Goal: Understand process/instructions: Learn how to perform a task or action

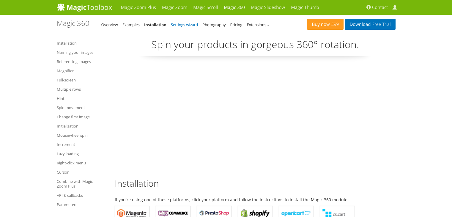
click at [176, 23] on link "Settings wizard" at bounding box center [184, 24] width 27 height 5
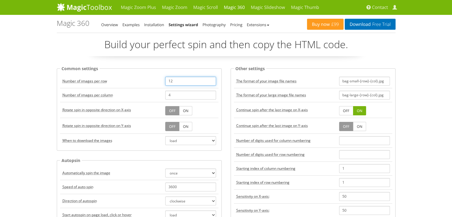
click at [177, 81] on input "12" at bounding box center [190, 81] width 51 height 9
drag, startPoint x: 173, startPoint y: 95, endPoint x: 159, endPoint y: 96, distance: 13.7
click at [159, 96] on tr "Number of images per column 4" at bounding box center [139, 95] width 158 height 14
type input "1"
drag, startPoint x: 178, startPoint y: 82, endPoint x: 155, endPoint y: 80, distance: 22.7
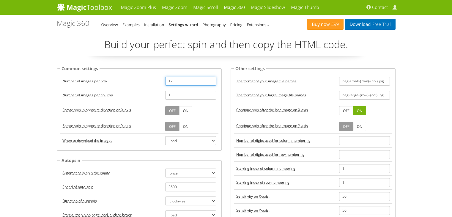
click at [155, 80] on tr "Number of images per row 12" at bounding box center [139, 81] width 158 height 14
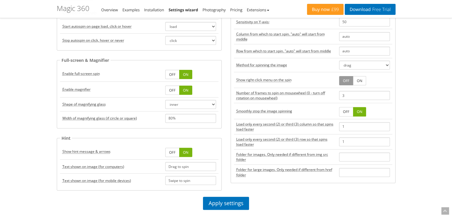
scroll to position [277, 0]
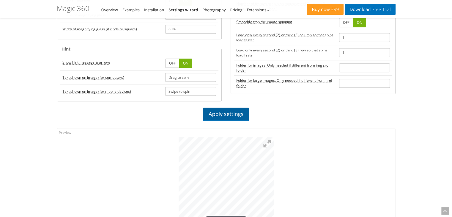
type input "4"
click at [232, 113] on link "Apply settings" at bounding box center [226, 114] width 46 height 13
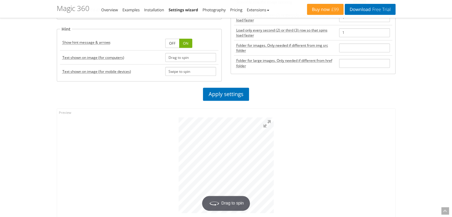
scroll to position [299, 0]
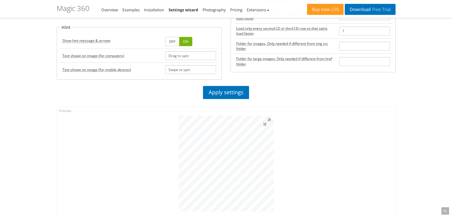
click at [304, 141] on div at bounding box center [226, 162] width 338 height 111
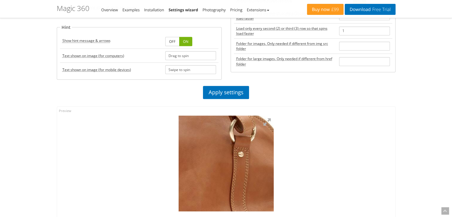
click at [241, 153] on img at bounding box center [178, 189] width 297 height 300
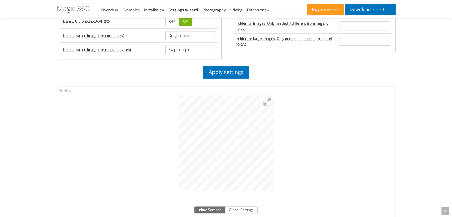
scroll to position [398, 0]
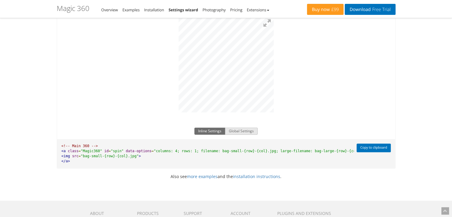
click at [250, 130] on button "Global Settings" at bounding box center [241, 130] width 33 height 7
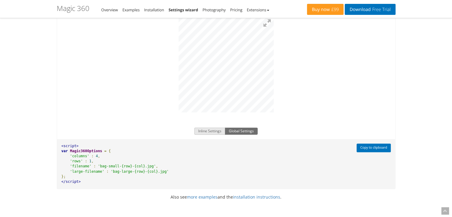
click at [210, 129] on button "Inline Settings" at bounding box center [209, 130] width 31 height 7
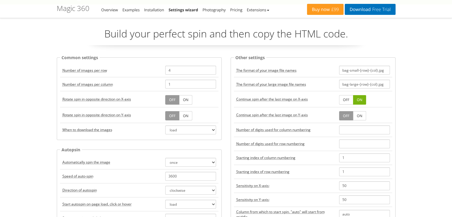
scroll to position [0, 0]
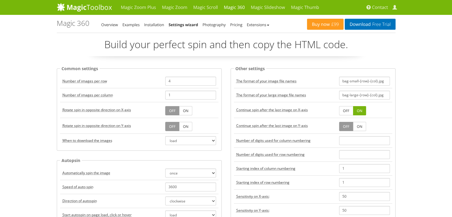
click at [221, 29] on div "Buy now £99 Download Free Trial Magic 360 - Settings Wizard Overview Examples I…" at bounding box center [226, 24] width 339 height 18
click at [216, 23] on link "Photography" at bounding box center [213, 24] width 23 height 5
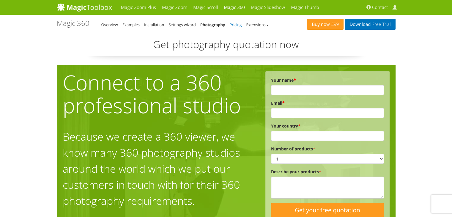
click at [236, 24] on link "Pricing" at bounding box center [235, 24] width 12 height 5
click at [258, 23] on link "Extensions" at bounding box center [257, 24] width 22 height 5
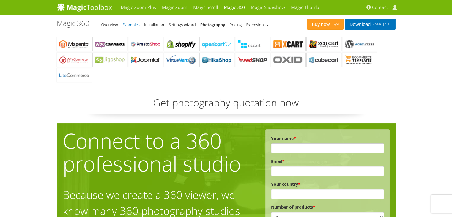
click at [133, 27] on link "Examples" at bounding box center [130, 24] width 17 height 5
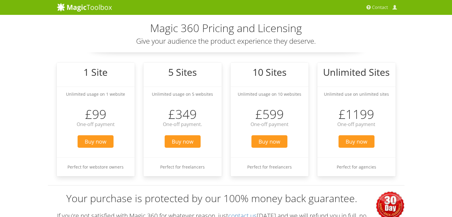
click at [255, 25] on h2 "Magic 360 Pricing and Licensing" at bounding box center [226, 28] width 339 height 12
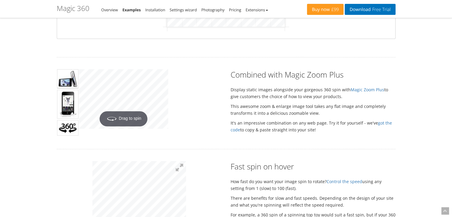
scroll to position [257, 0]
